Goal: Information Seeking & Learning: Learn about a topic

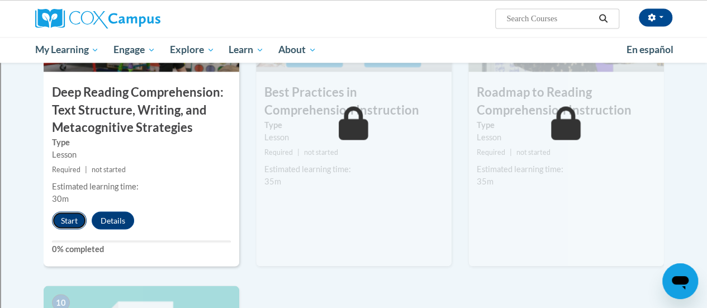
click at [70, 217] on button "Start" at bounding box center [69, 220] width 35 height 18
